Goal: Task Accomplishment & Management: Complete application form

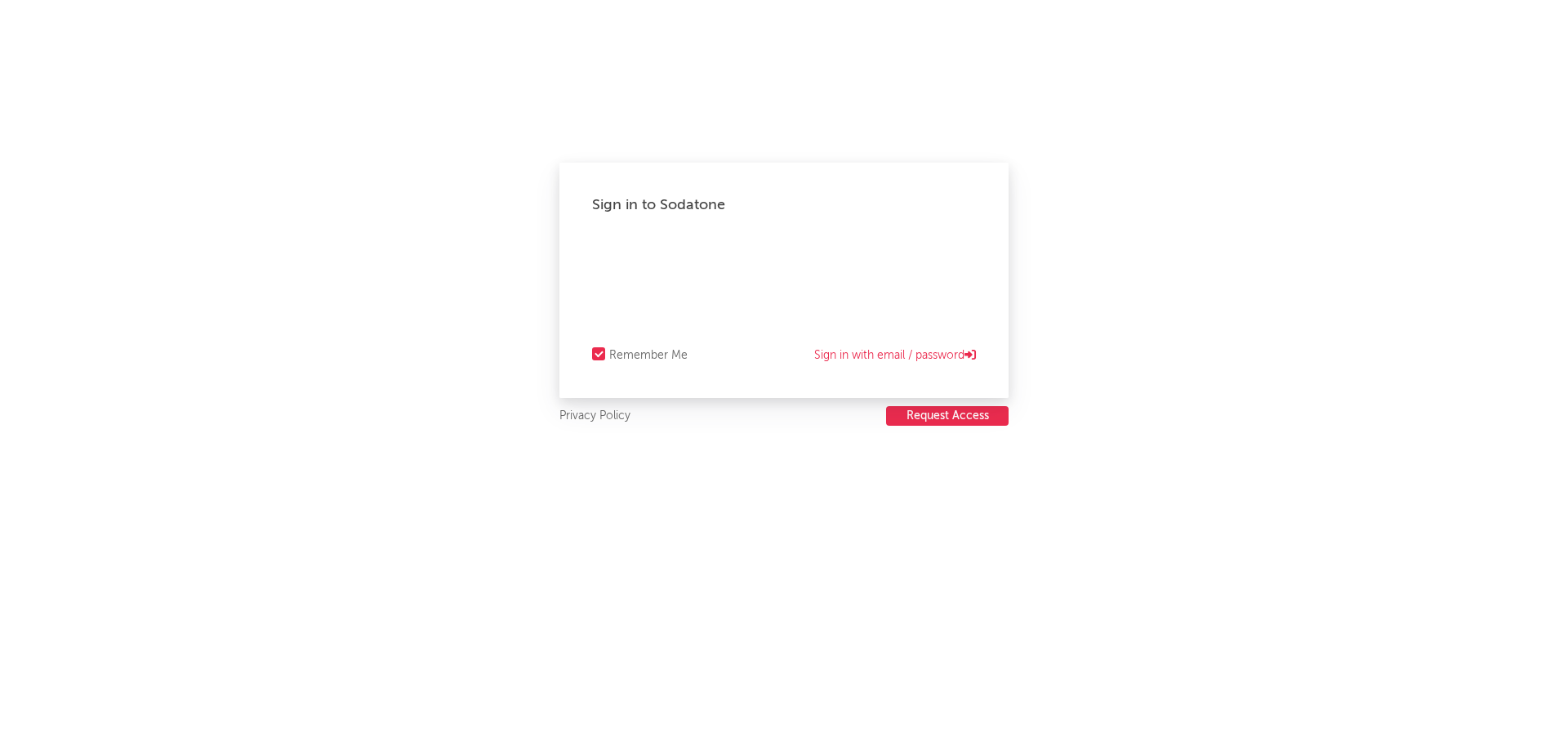
click at [916, 435] on div "Sign in to Sodatone Remember Me Sign in with email / password Privacy Policy Re…" at bounding box center [784, 376] width 1568 height 751
click at [923, 424] on button "Request Access" at bounding box center [947, 416] width 123 height 20
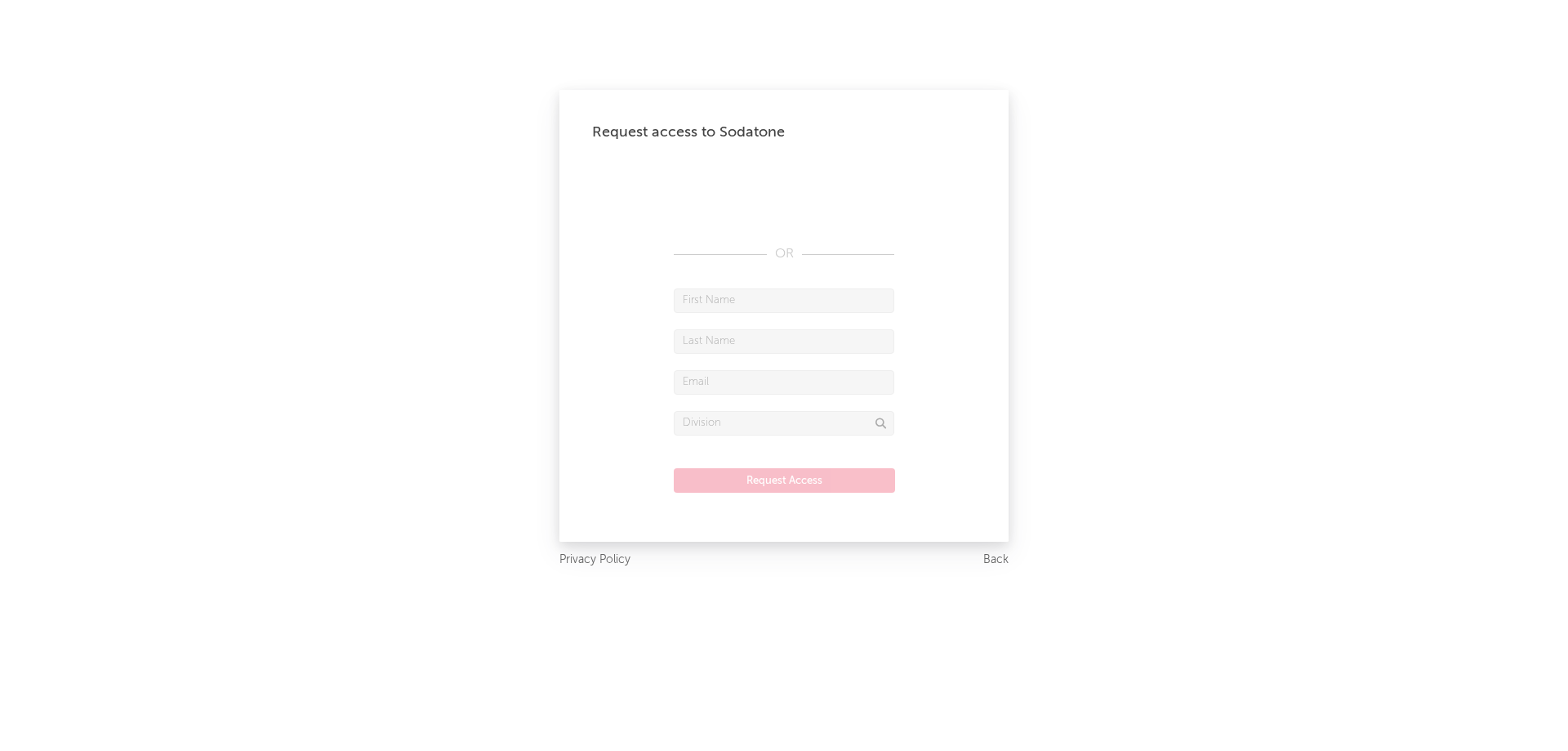
click at [771, 285] on div "Request access to Sodatone OR Request Access" at bounding box center [784, 315] width 449 height 452
click at [757, 302] on input "text" at bounding box center [784, 300] width 220 height 25
type input "Micky"
type input "Faria"
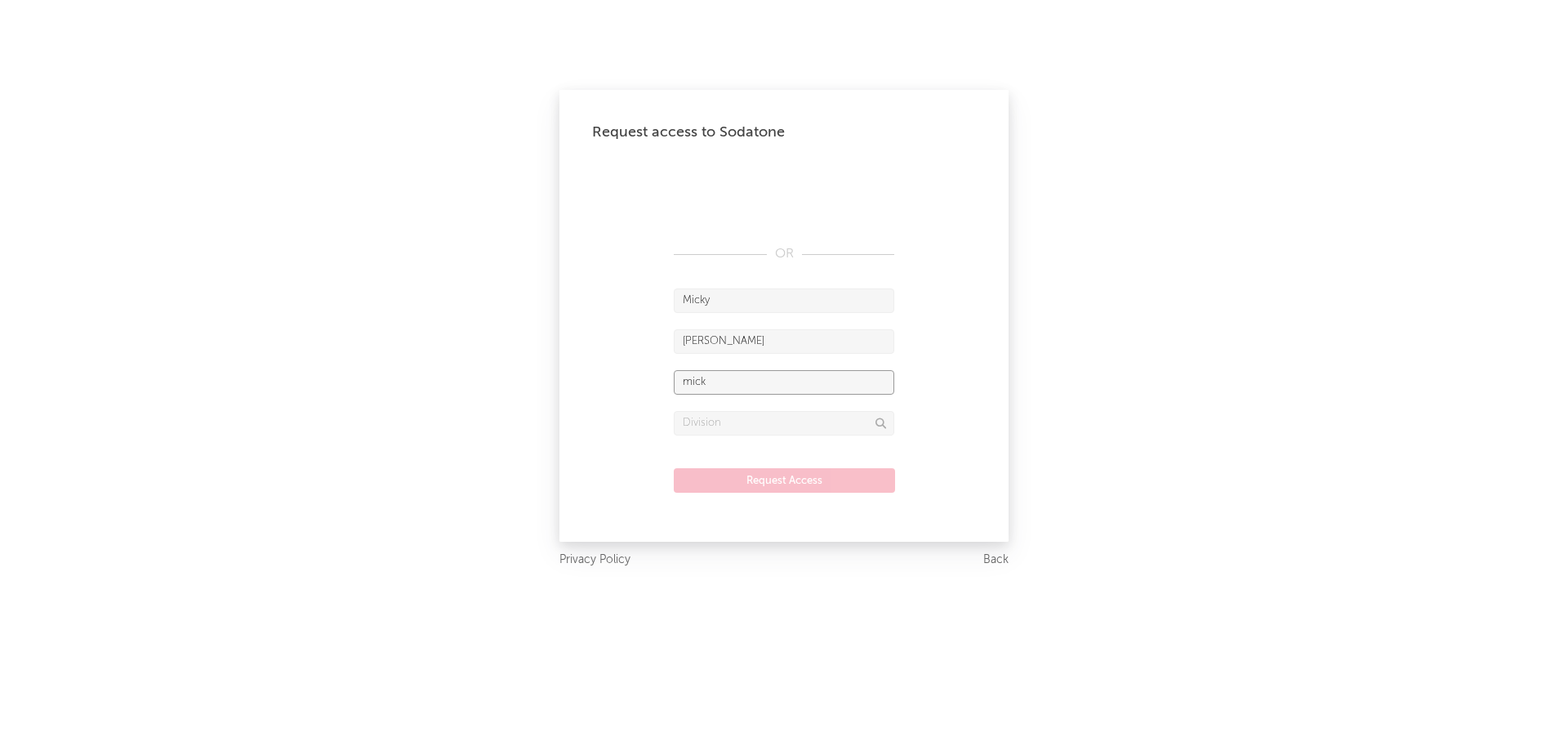
type input "micky.fariadarosa@decibelsprod.com"
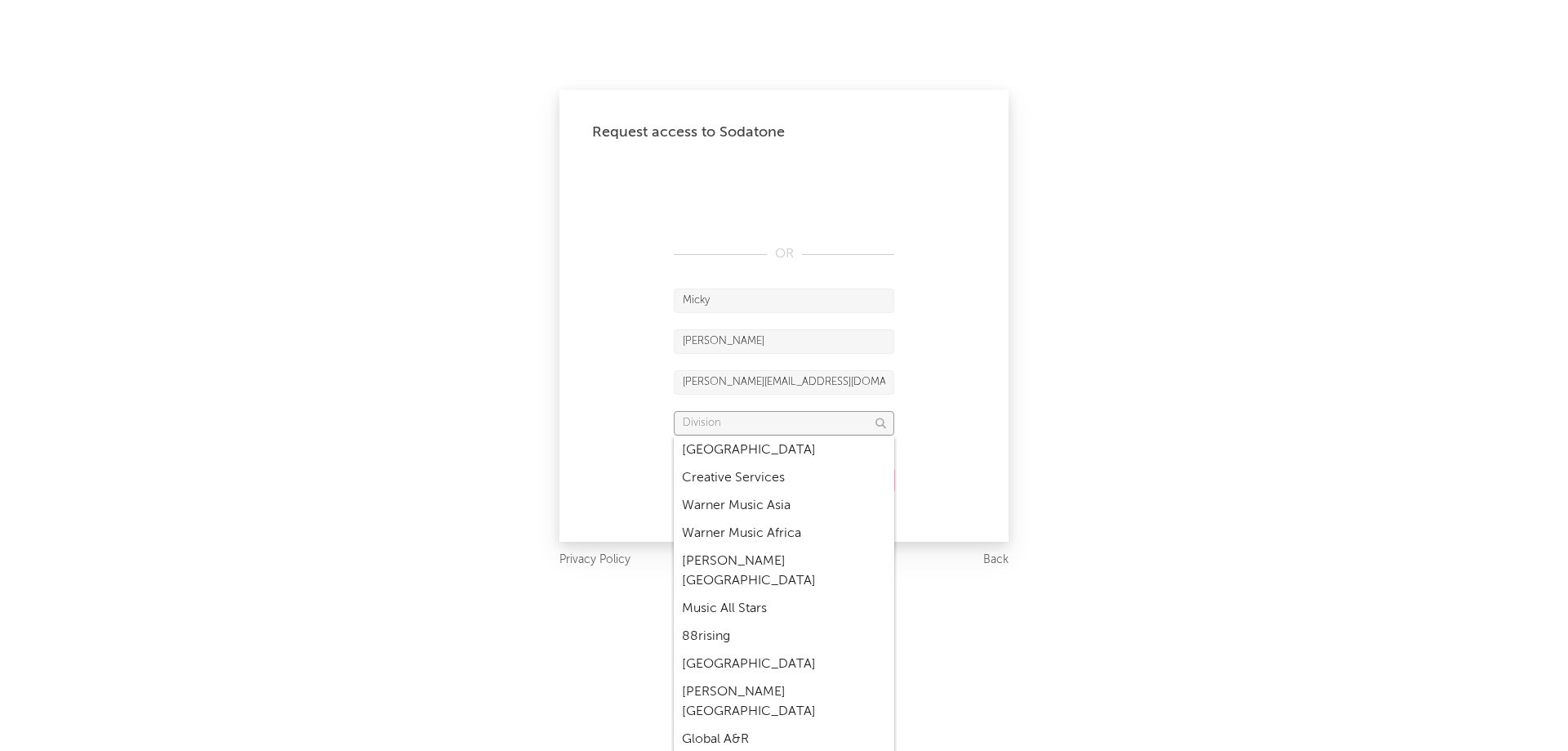
click at [762, 418] on input "text" at bounding box center [784, 423] width 220 height 25
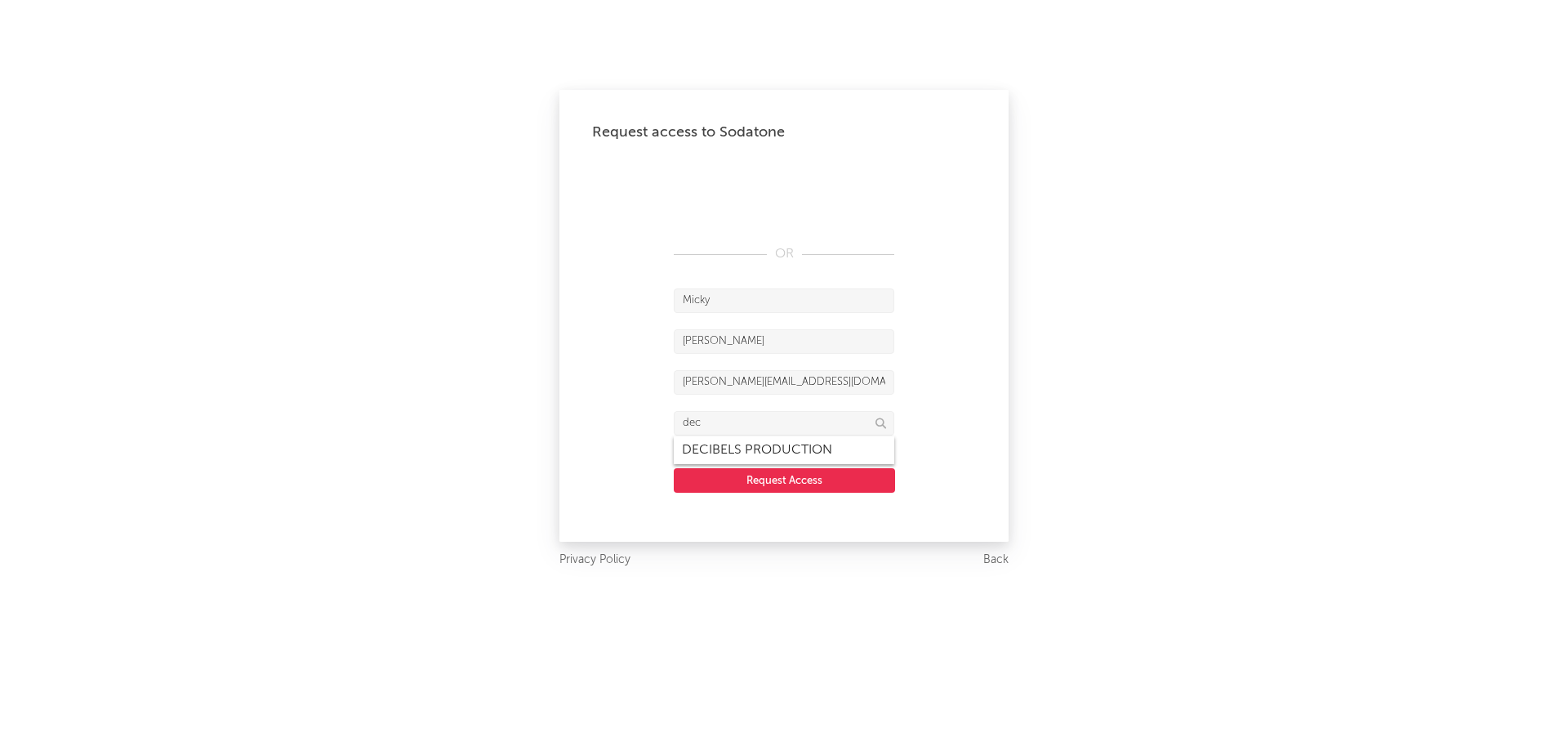
click at [739, 456] on div "DECIBELS PRODUCTION" at bounding box center [784, 450] width 220 height 27
type input "DECIBELS PRODUCTION"
click at [767, 479] on button "Request Access" at bounding box center [784, 480] width 221 height 25
click at [767, 479] on div at bounding box center [784, 480] width 123 height 16
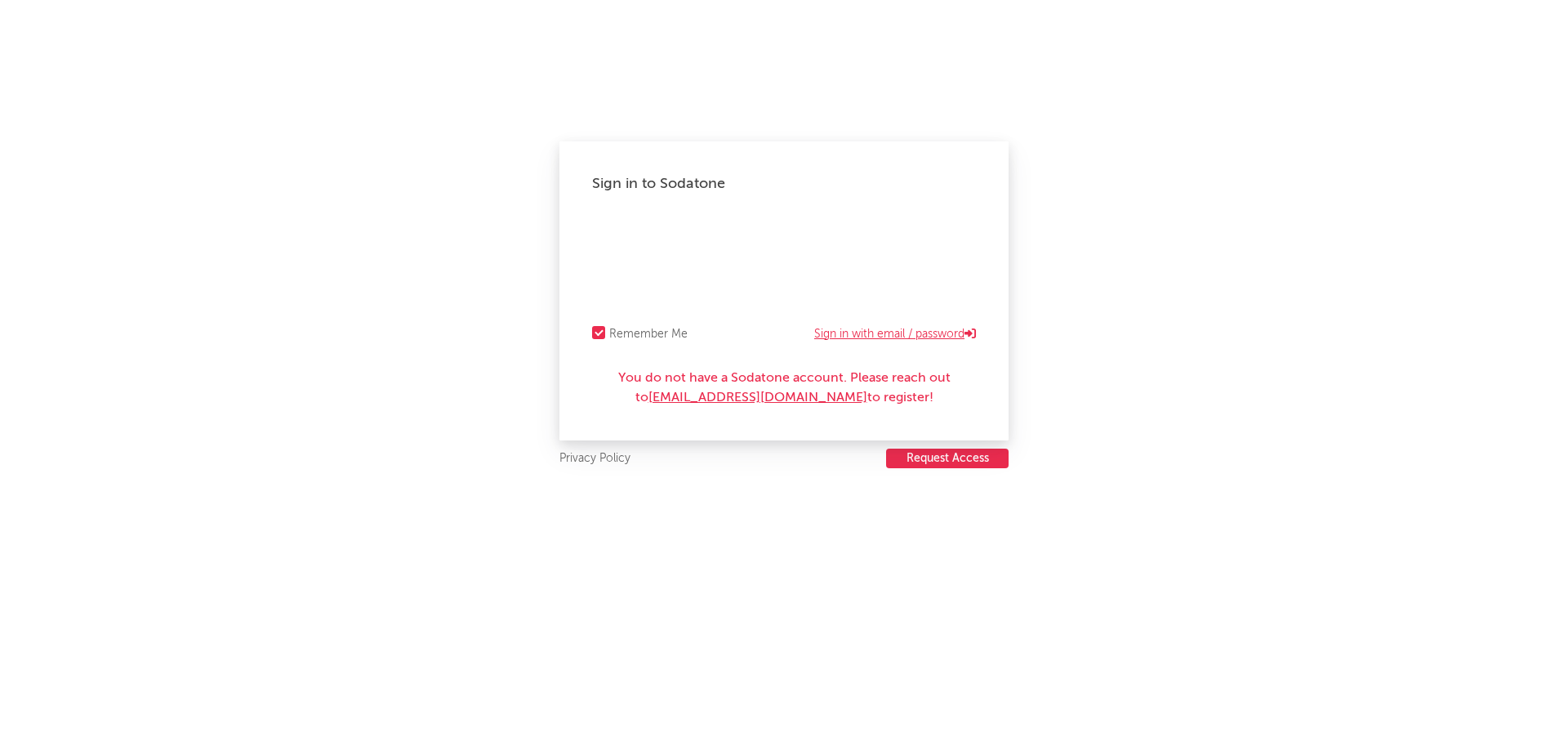
click at [842, 339] on link "Sign in with email / password" at bounding box center [895, 333] width 162 height 20
click at [838, 219] on div "Forgot your password?" at bounding box center [784, 258] width 384 height 81
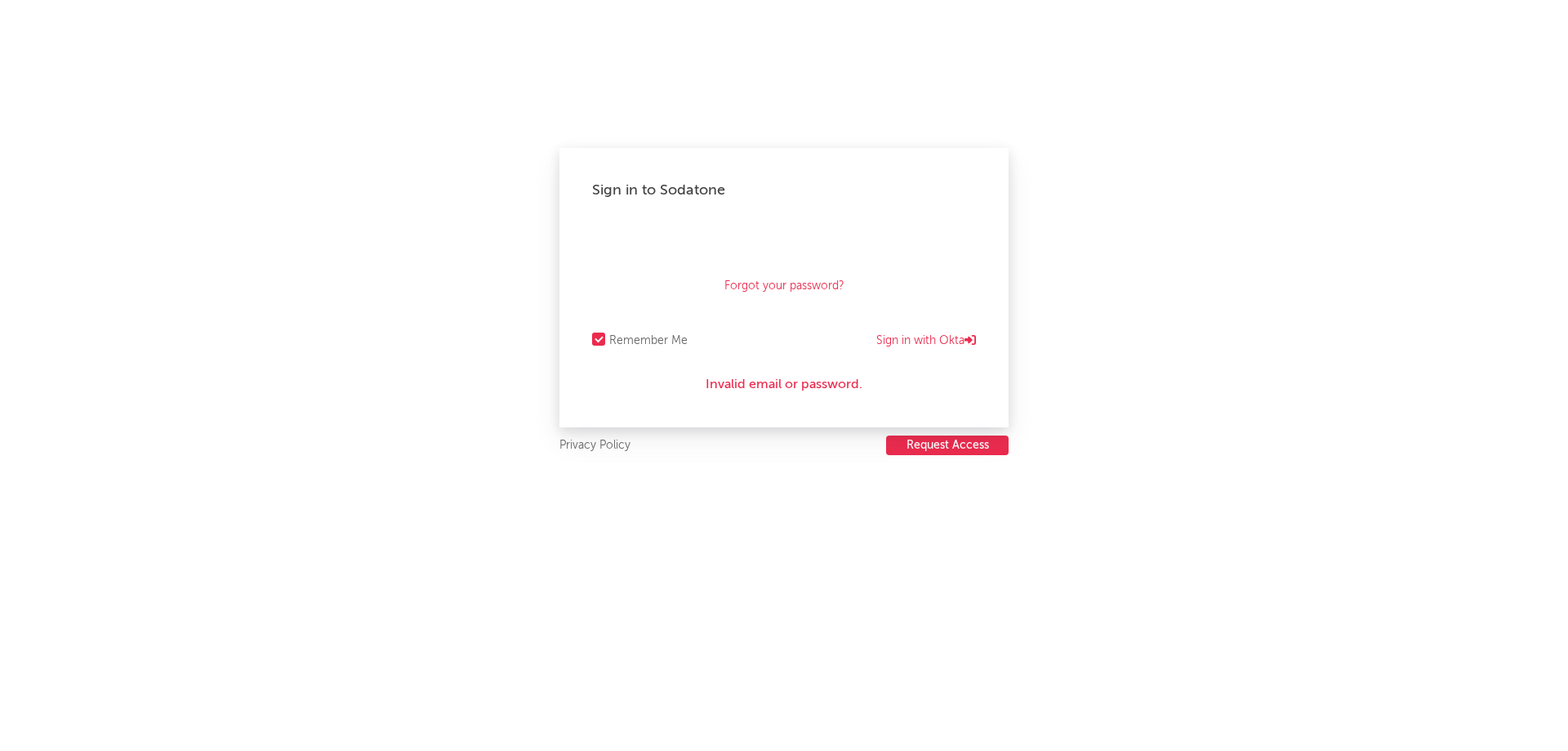
click at [843, 274] on div "Forgot your password?" at bounding box center [784, 265] width 384 height 81
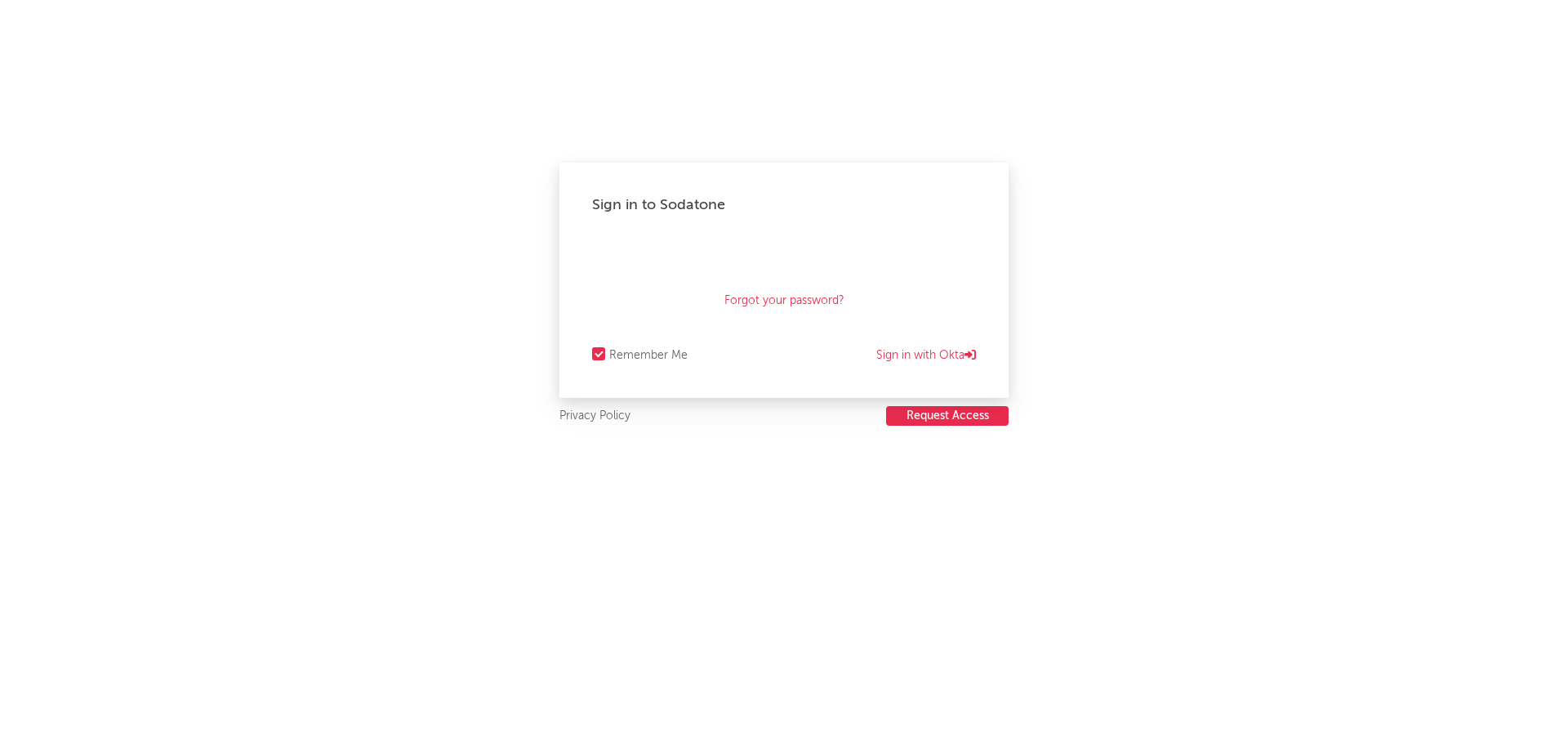
click at [797, 301] on div "Forgot your password?" at bounding box center [784, 279] width 384 height 81
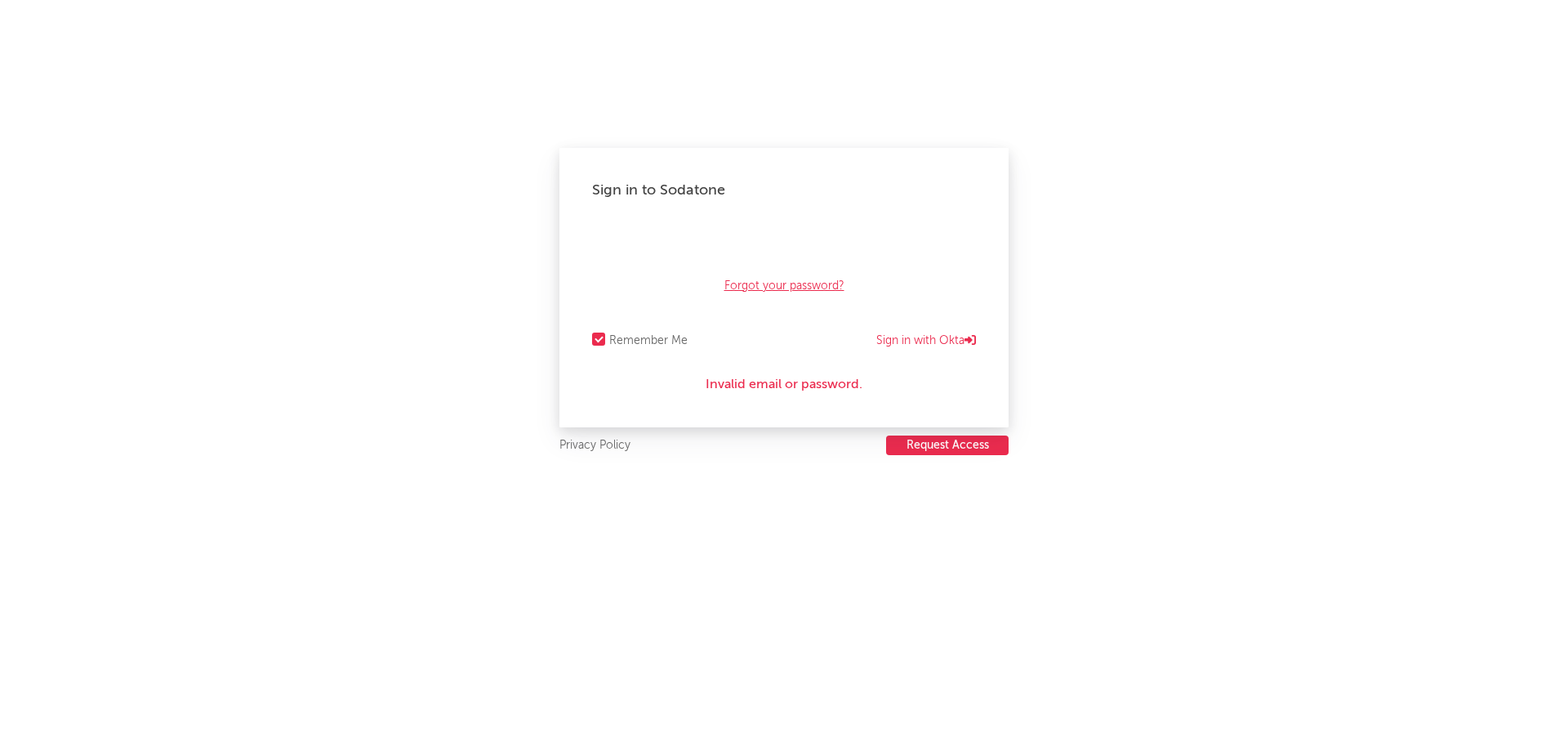
click at [754, 292] on link "Forgot your password?" at bounding box center [784, 285] width 120 height 20
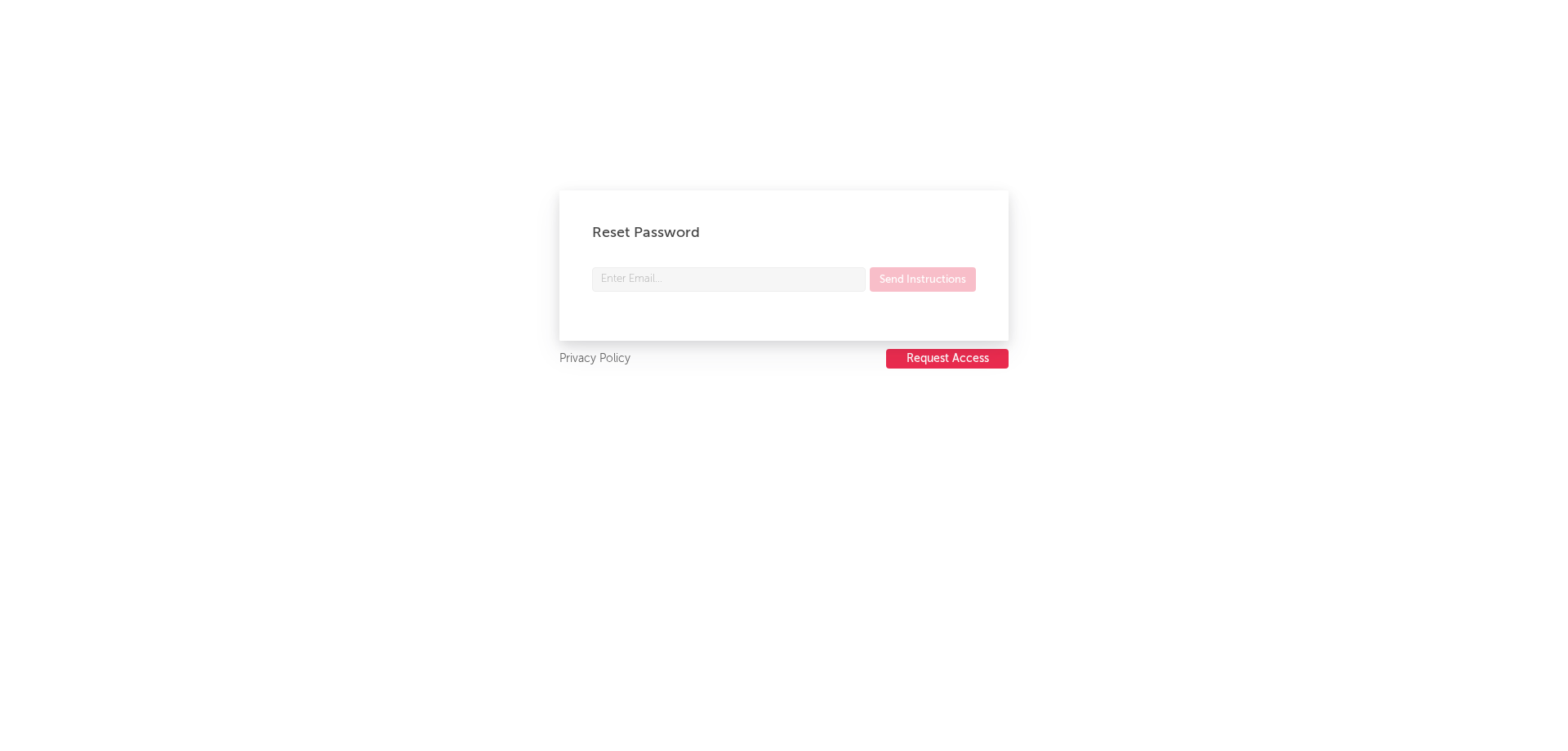
click at [732, 265] on div "Reset Password Send Instructions" at bounding box center [784, 265] width 449 height 150
click at [738, 301] on form "Send Instructions" at bounding box center [784, 288] width 384 height 41
click at [738, 273] on input "text" at bounding box center [729, 279] width 273 height 25
type input "[PERSON_NAME][EMAIL_ADDRESS][DOMAIN_NAME]"
click at [952, 270] on button "Send Instructions" at bounding box center [923, 279] width 106 height 25
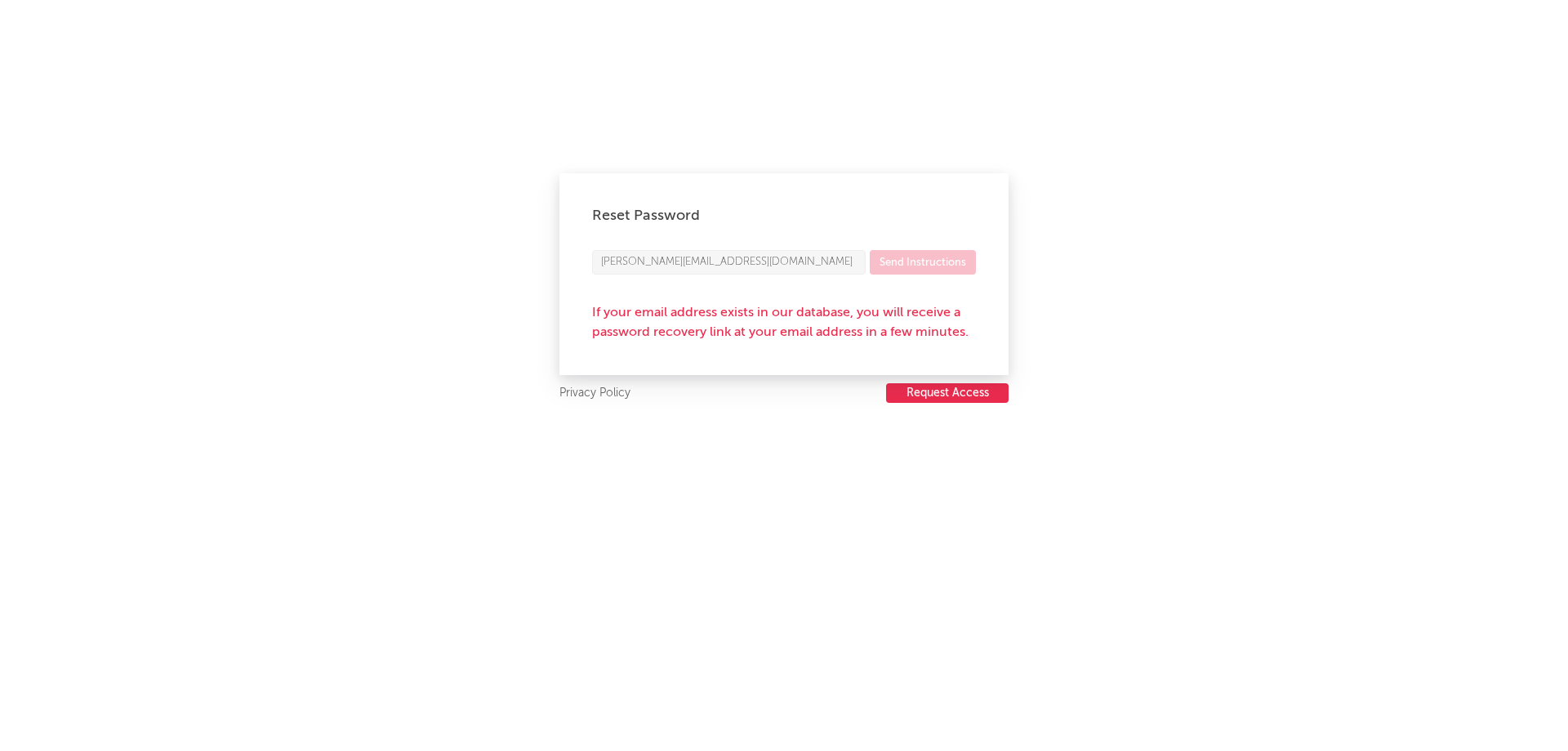
click at [792, 297] on div "Reset Password micky.fariadarosa@decibelsprod.com Send Instructions If your ema…" at bounding box center [784, 273] width 449 height 201
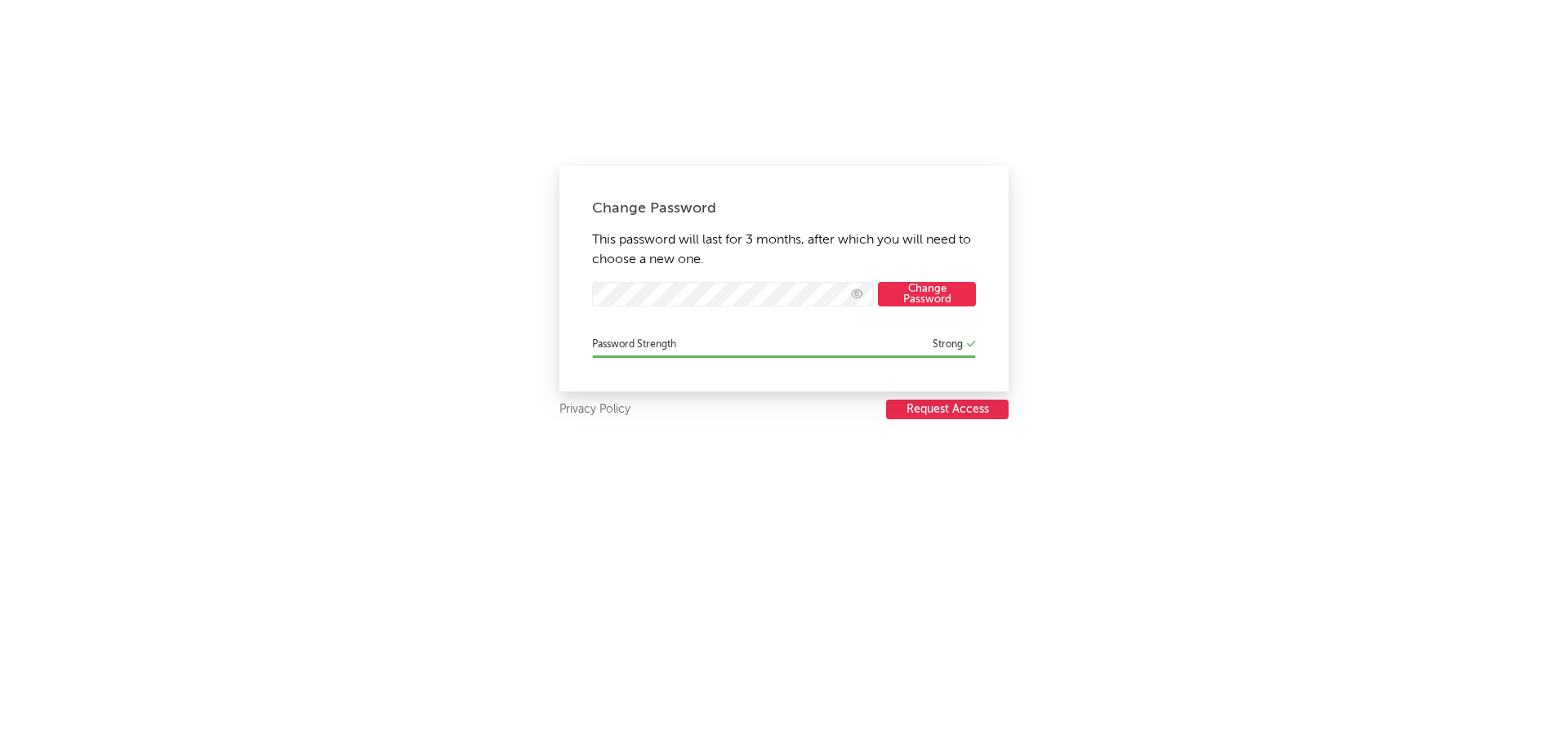
click at [949, 404] on button "Request Access" at bounding box center [947, 409] width 123 height 20
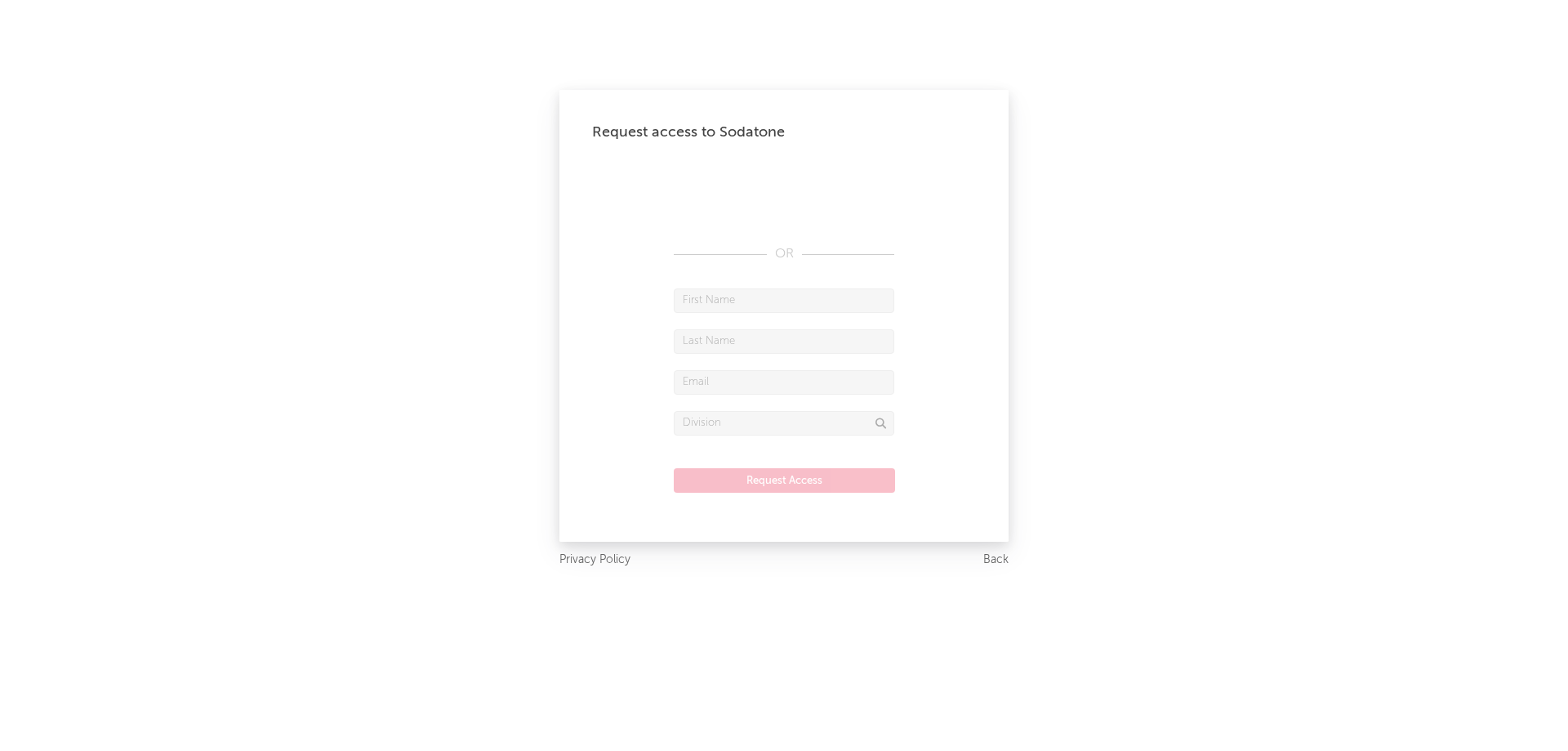
click at [755, 304] on input "text" at bounding box center [784, 300] width 220 height 25
type input "Micky"
type input "[PERSON_NAME]"
type input "[PERSON_NAME][EMAIL_ADDRESS][DOMAIN_NAME]"
click at [711, 424] on input "text" at bounding box center [784, 423] width 220 height 25
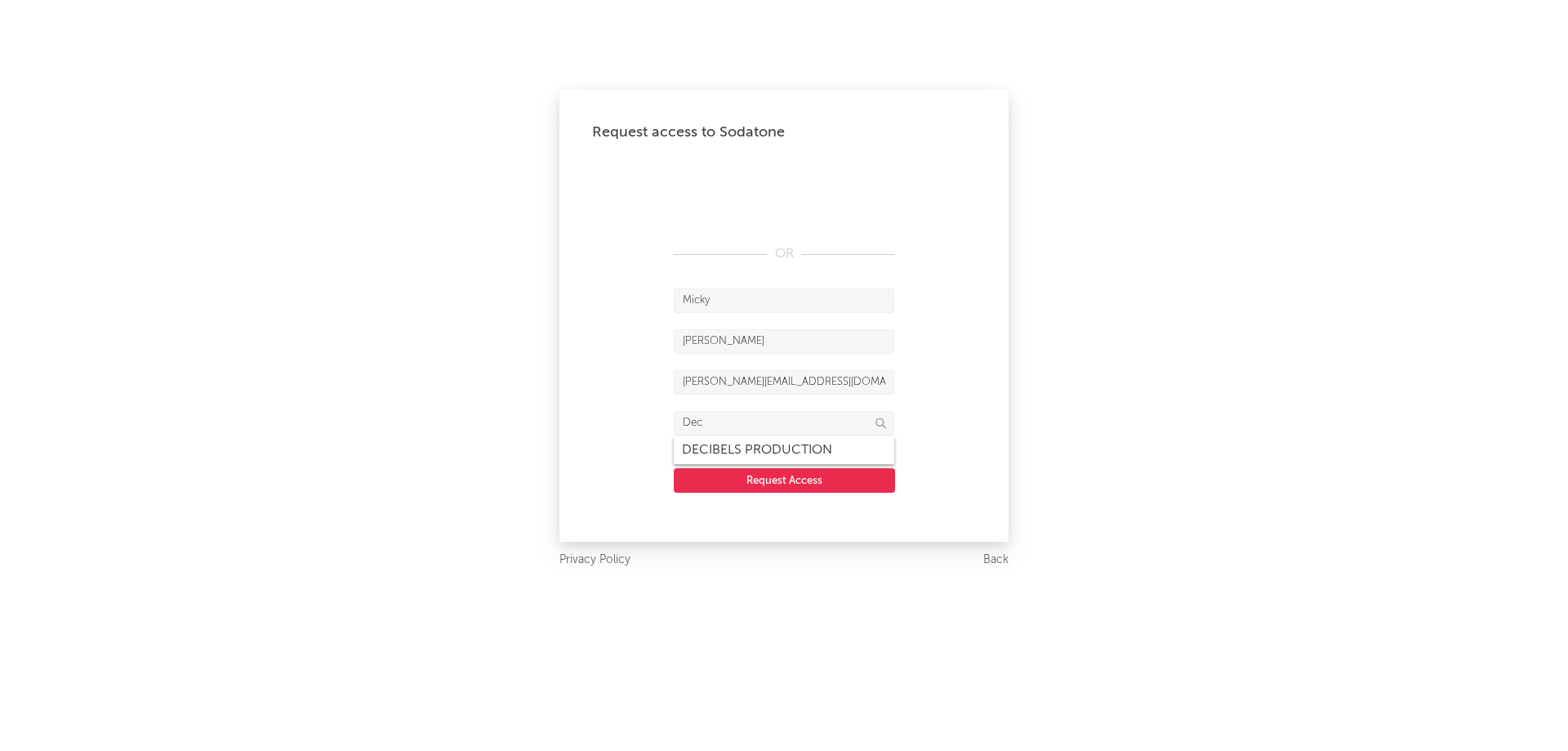
click at [742, 445] on div "DECIBELS PRODUCTION" at bounding box center [784, 450] width 220 height 27
type input "DECIBELS PRODUCTION"
click at [791, 483] on button "Request Access" at bounding box center [784, 480] width 221 height 25
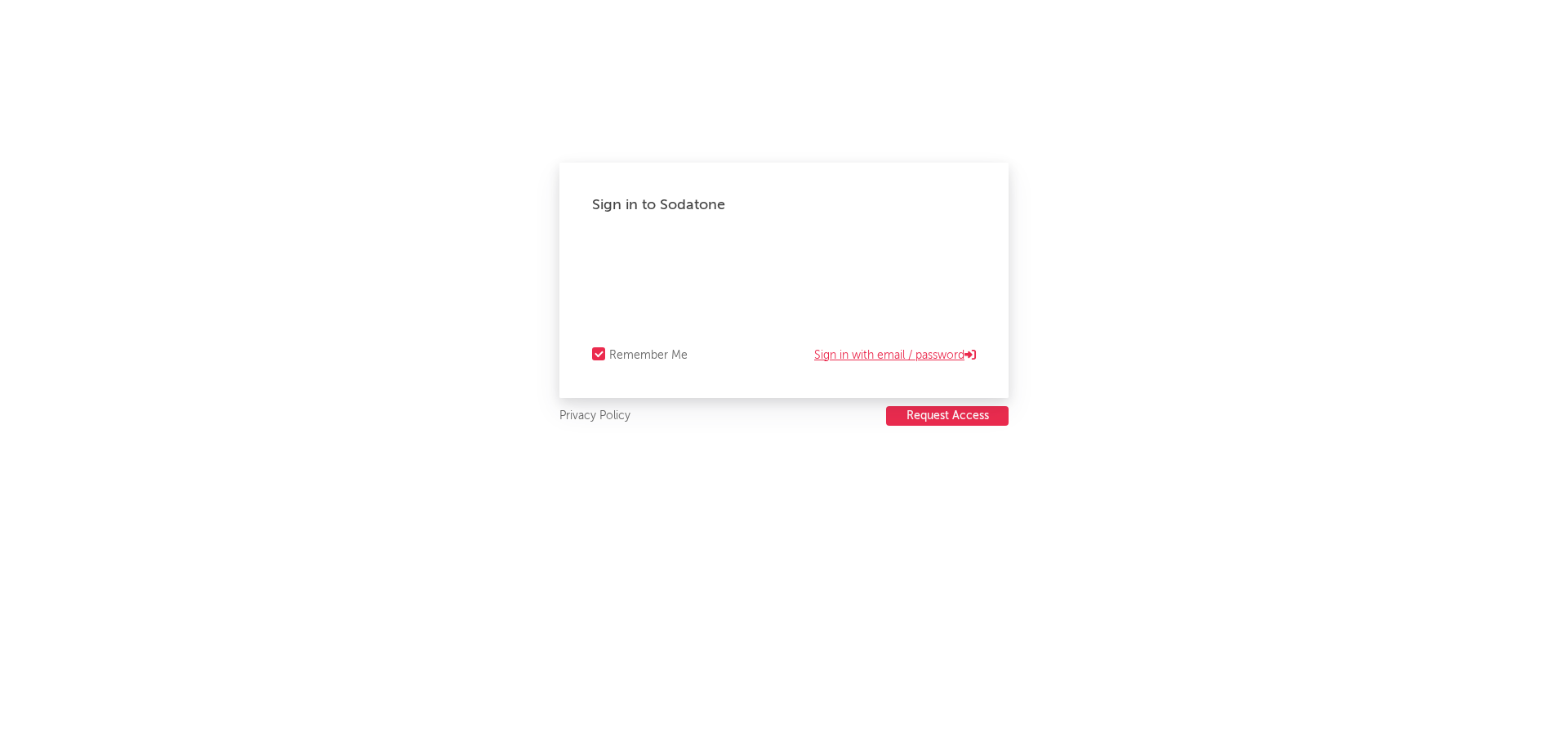
click at [911, 354] on link "Sign in with email / password" at bounding box center [895, 355] width 162 height 20
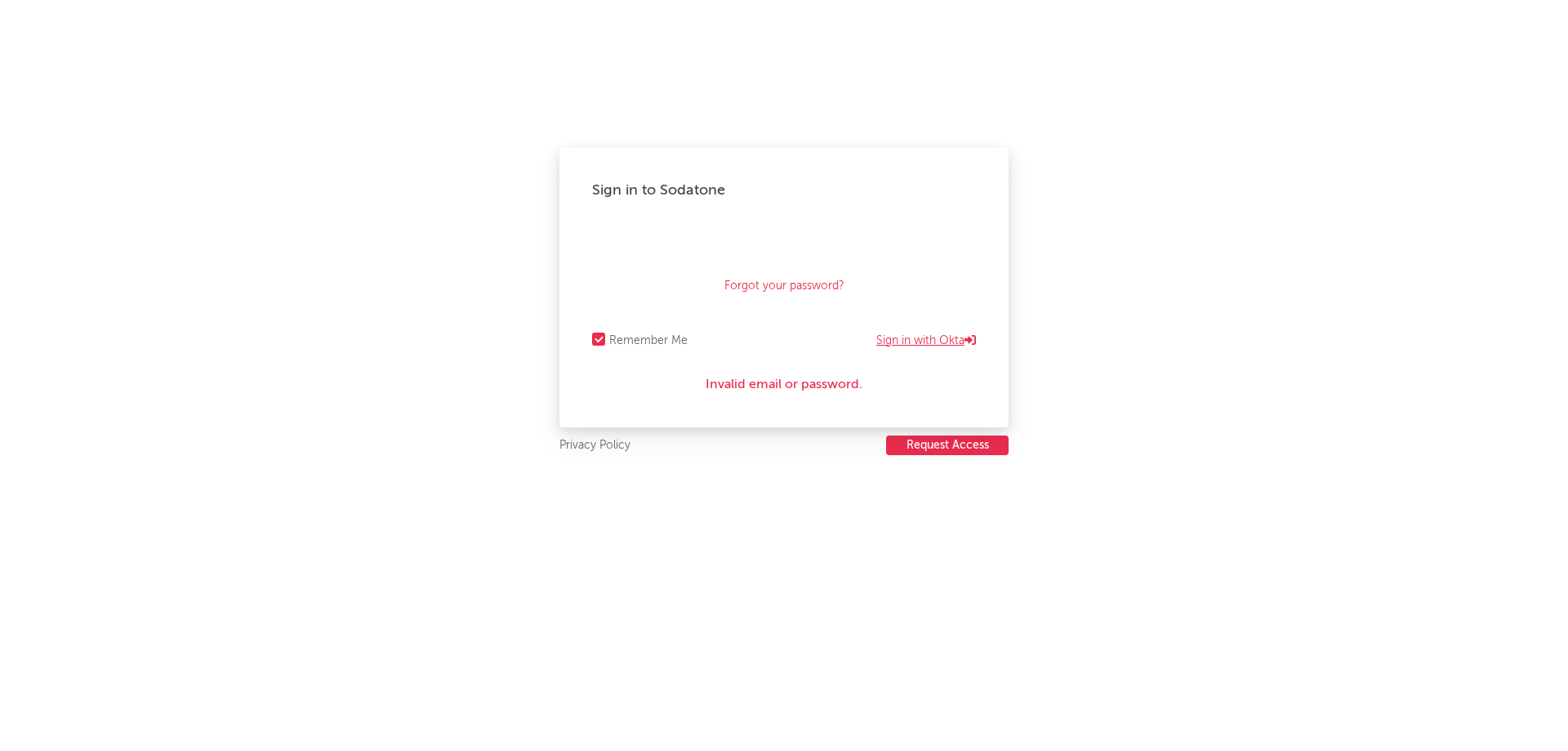
click at [922, 346] on link "Sign in with Okta" at bounding box center [926, 340] width 99 height 20
click at [892, 349] on link "Sign in with email / password" at bounding box center [895, 340] width 162 height 20
